Goal: Task Accomplishment & Management: Complete application form

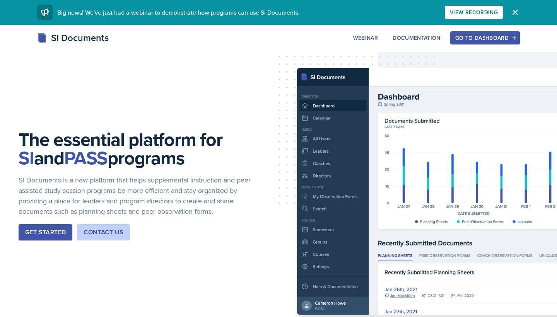
click at [478, 33] on button "Go to Dashboard" at bounding box center [485, 37] width 70 height 13
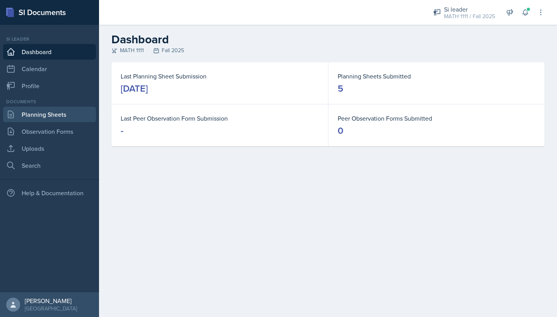
click at [61, 115] on link "Planning Sheets" at bounding box center [49, 114] width 93 height 15
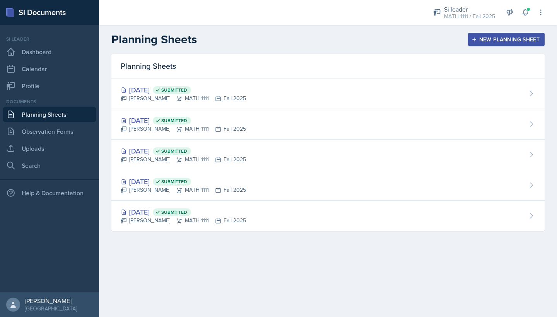
click at [486, 41] on div "New Planning Sheet" at bounding box center [506, 39] width 66 height 6
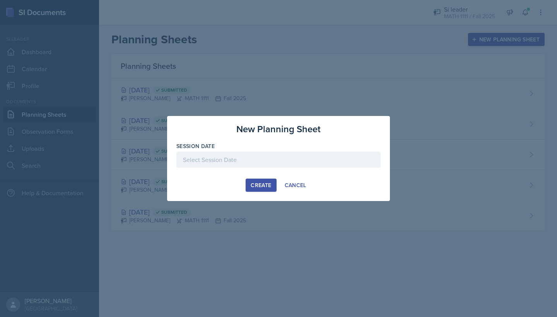
click at [286, 155] on div at bounding box center [278, 160] width 204 height 16
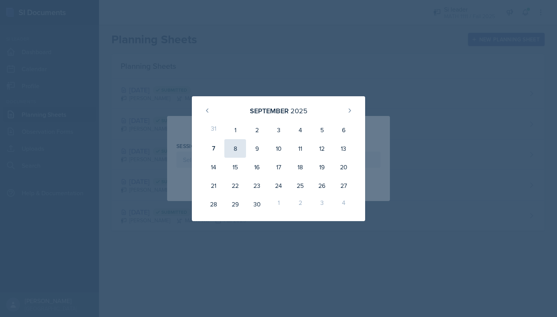
click at [232, 146] on div "8" at bounding box center [235, 148] width 22 height 19
type input "[DATE]"
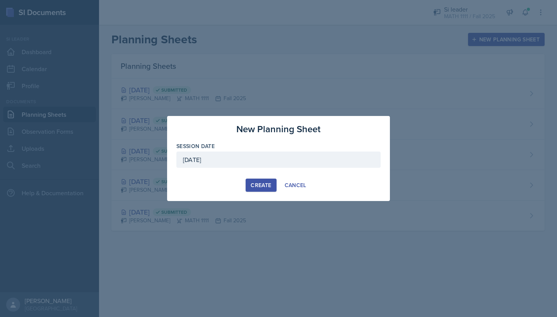
click at [249, 182] on button "Create" at bounding box center [260, 185] width 31 height 13
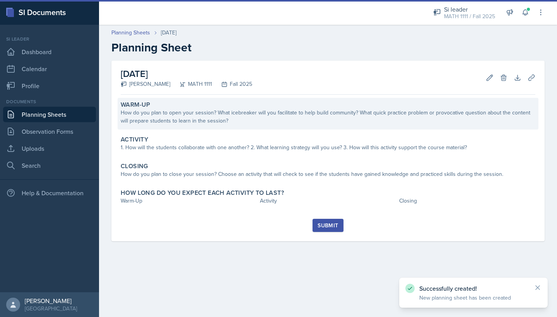
click at [209, 113] on div "How do you plan to open your session? What icebreaker will you facilitate to he…" at bounding box center [328, 117] width 414 height 16
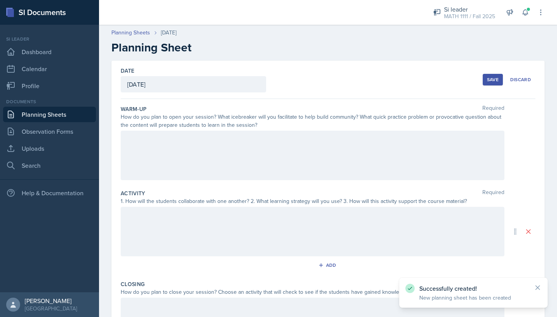
click at [178, 146] on div at bounding box center [312, 155] width 383 height 49
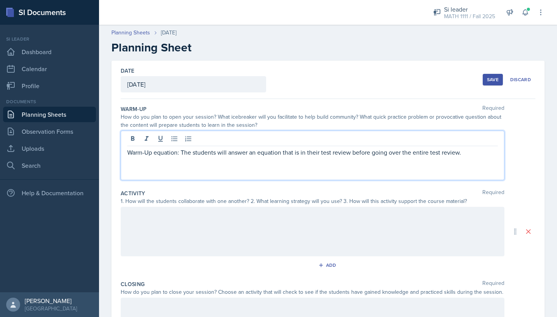
click at [324, 170] on div "Warm-Up equation: The students will answer an equation that is in their test re…" at bounding box center [312, 155] width 383 height 49
click at [156, 153] on p "Warm-Up equation: The students will answer an equation that is in their test re…" at bounding box center [312, 152] width 370 height 9
click at [154, 153] on p "Warm-Up Equation: The students will answer an equation that is in their test re…" at bounding box center [312, 152] width 370 height 9
click at [203, 219] on div at bounding box center [312, 231] width 383 height 49
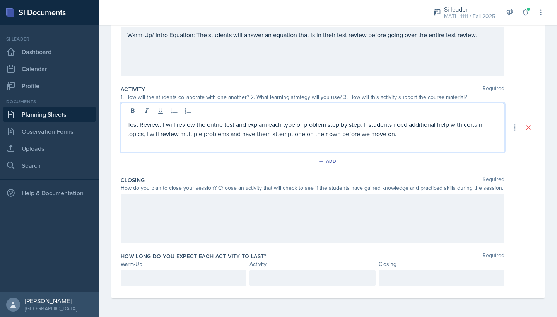
scroll to position [104, 0]
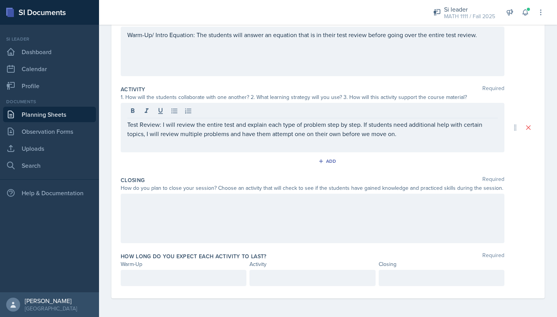
click at [202, 217] on div at bounding box center [312, 218] width 383 height 49
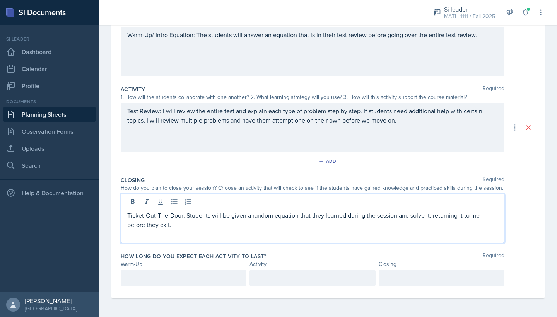
click at [436, 215] on p "Ticket-Out-The-Door: Students will be given a random equation that they learned…" at bounding box center [312, 220] width 370 height 19
click at [458, 214] on p "Ticket-Out-The-Door: Students will be given a random equation that they learned…" at bounding box center [312, 220] width 370 height 19
click at [414, 223] on p "Ticket-Out-The-Door: Students will be given a random equation that they learned…" at bounding box center [312, 220] width 370 height 19
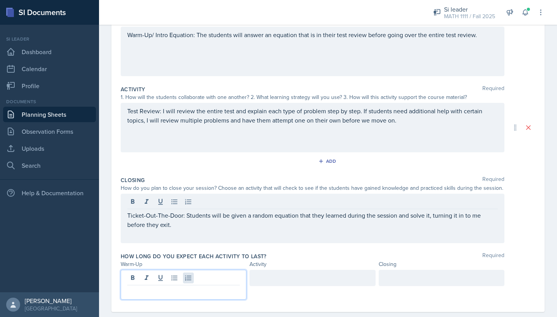
click at [191, 277] on div at bounding box center [184, 285] width 126 height 30
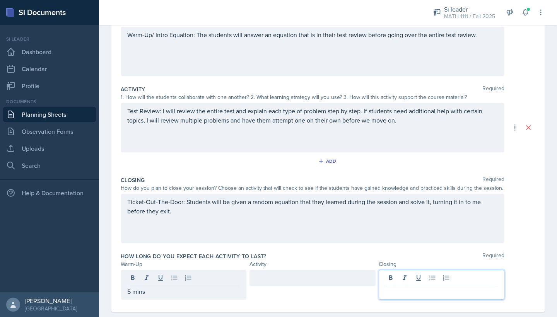
click at [392, 279] on div at bounding box center [441, 285] width 126 height 30
click at [326, 278] on div at bounding box center [312, 278] width 126 height 16
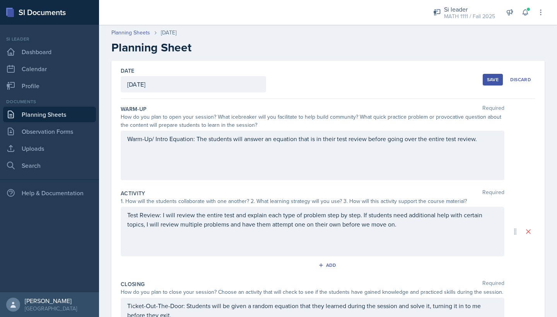
click at [486, 77] on button "Save" at bounding box center [492, 80] width 20 height 12
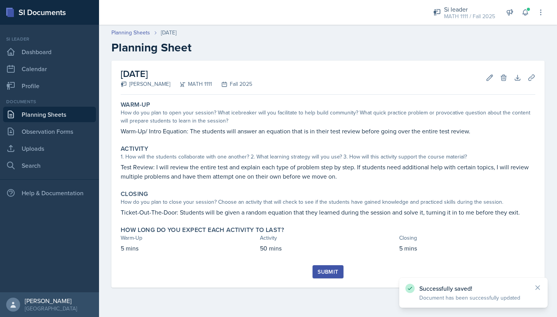
click at [329, 273] on div "Submit" at bounding box center [327, 272] width 20 height 6
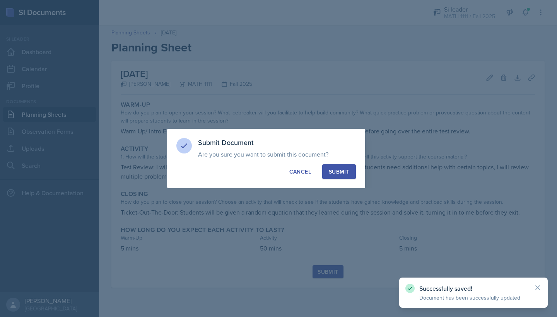
click at [331, 171] on div "Submit" at bounding box center [339, 172] width 20 height 8
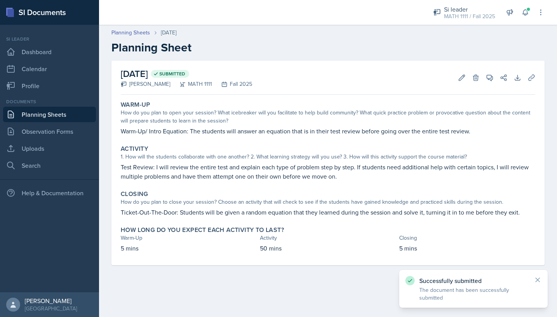
click at [78, 119] on link "Planning Sheets" at bounding box center [49, 114] width 93 height 15
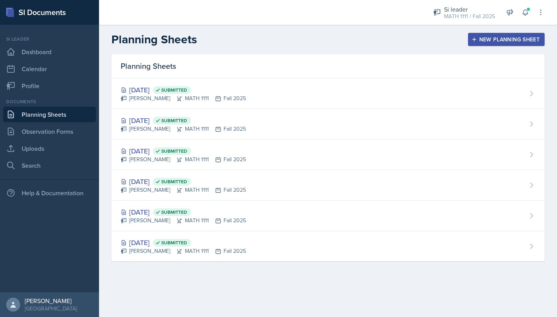
click at [482, 36] on div "New Planning Sheet" at bounding box center [506, 39] width 66 height 6
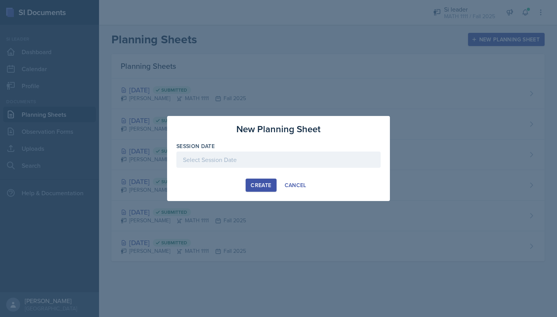
click at [266, 158] on div at bounding box center [278, 160] width 204 height 16
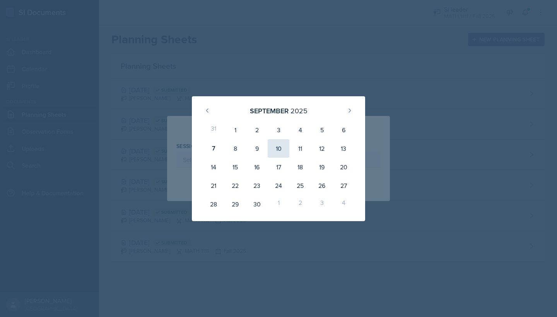
click at [276, 150] on div "10" at bounding box center [278, 148] width 22 height 19
type input "[DATE]"
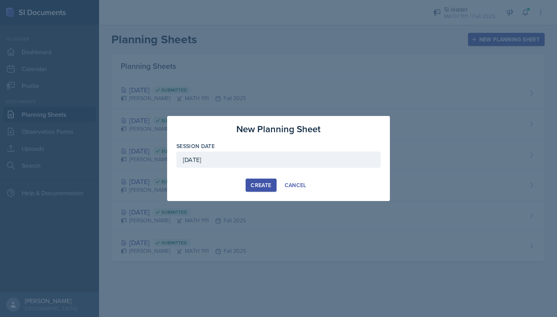
click at [259, 179] on button "Create" at bounding box center [260, 185] width 31 height 13
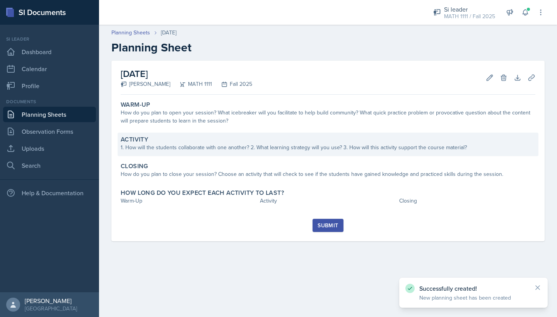
click at [207, 136] on div "Activity" at bounding box center [328, 140] width 414 height 8
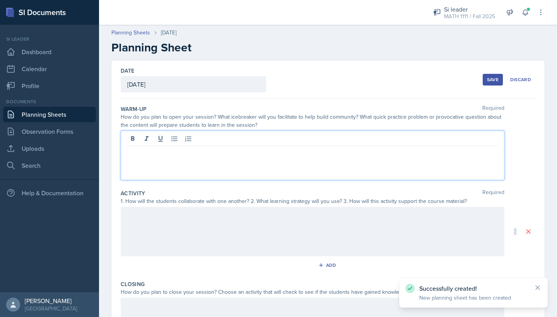
click at [207, 136] on div at bounding box center [312, 155] width 383 height 49
click at [180, 225] on div at bounding box center [312, 231] width 383 height 49
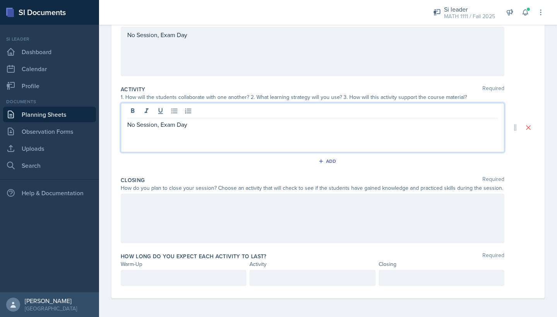
scroll to position [104, 0]
click at [162, 229] on div at bounding box center [312, 218] width 383 height 49
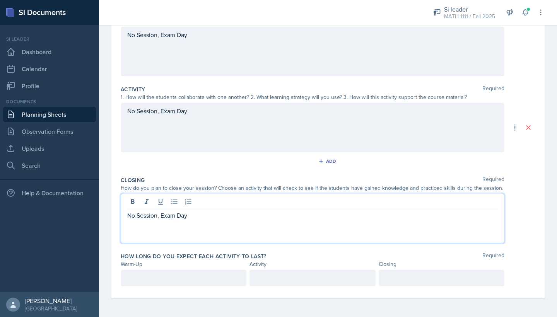
click at [161, 277] on div at bounding box center [184, 278] width 126 height 16
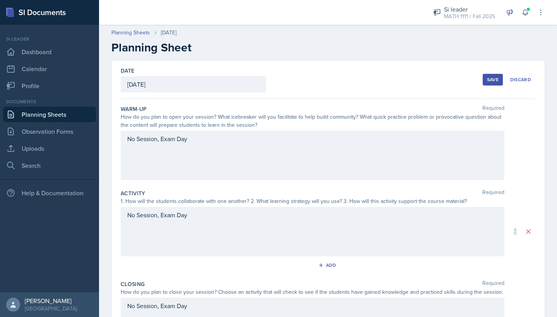
scroll to position [0, 0]
click at [489, 82] on div "Save" at bounding box center [493, 80] width 12 height 6
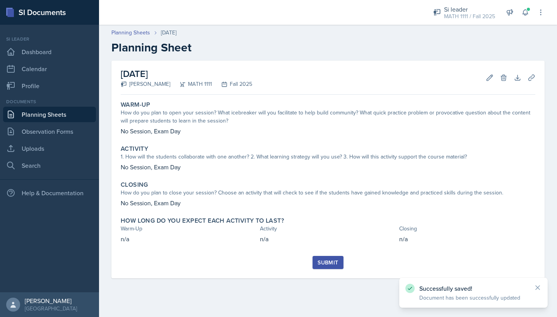
click at [328, 267] on button "Submit" at bounding box center [327, 262] width 31 height 13
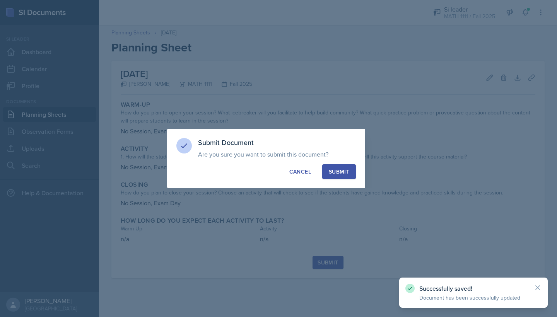
click at [342, 168] on div "Submit" at bounding box center [339, 172] width 20 height 8
